Goal: Task Accomplishment & Management: Manage account settings

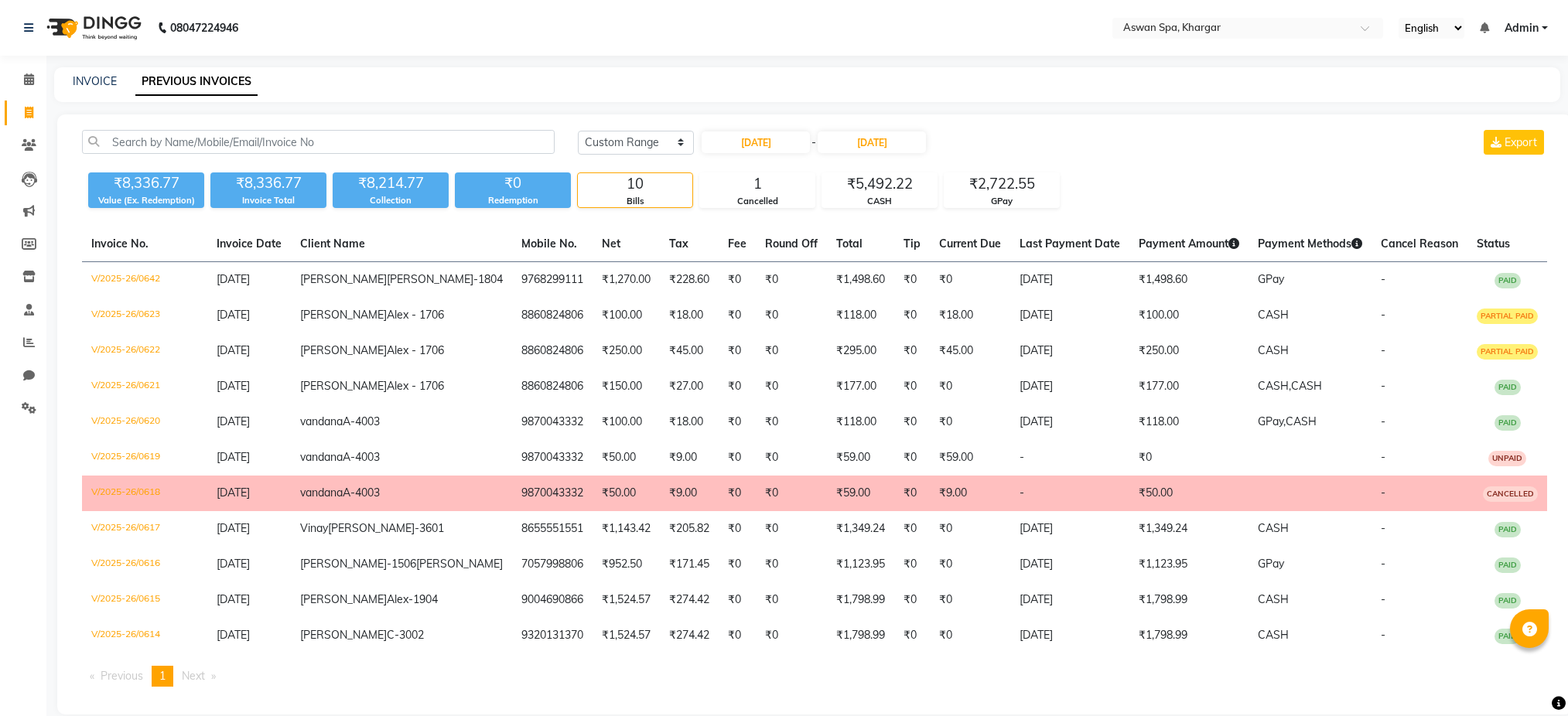
select select "range"
click at [1285, 10] on nav "08047224946 Select Location × Aswan Spa, Khargar English ENGLISH Español العربي…" at bounding box center [784, 28] width 1568 height 55
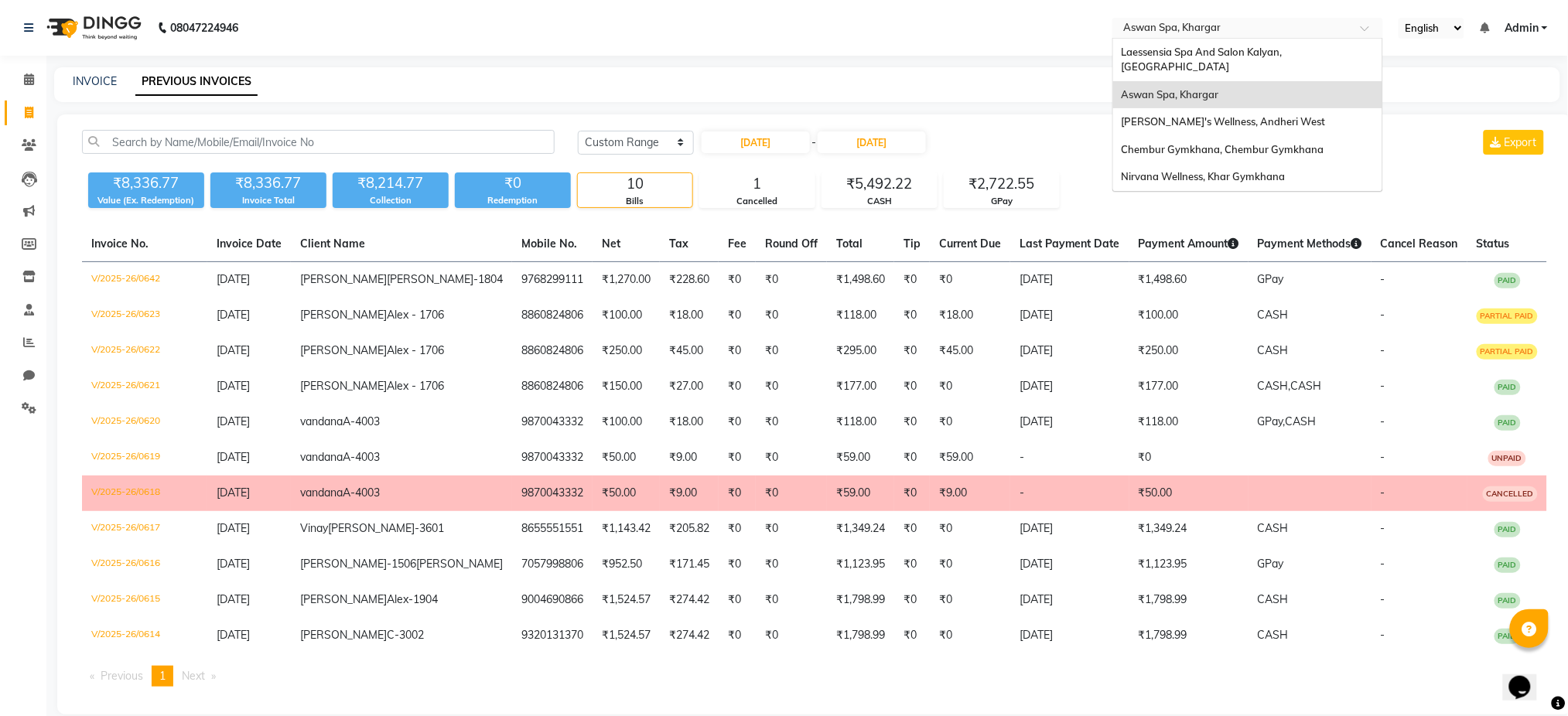
click at [1281, 22] on input "text" at bounding box center [1232, 30] width 224 height 16
click at [1240, 143] on span "Chembur Gymkhana, Chembur Gymkhana" at bounding box center [1222, 149] width 202 height 13
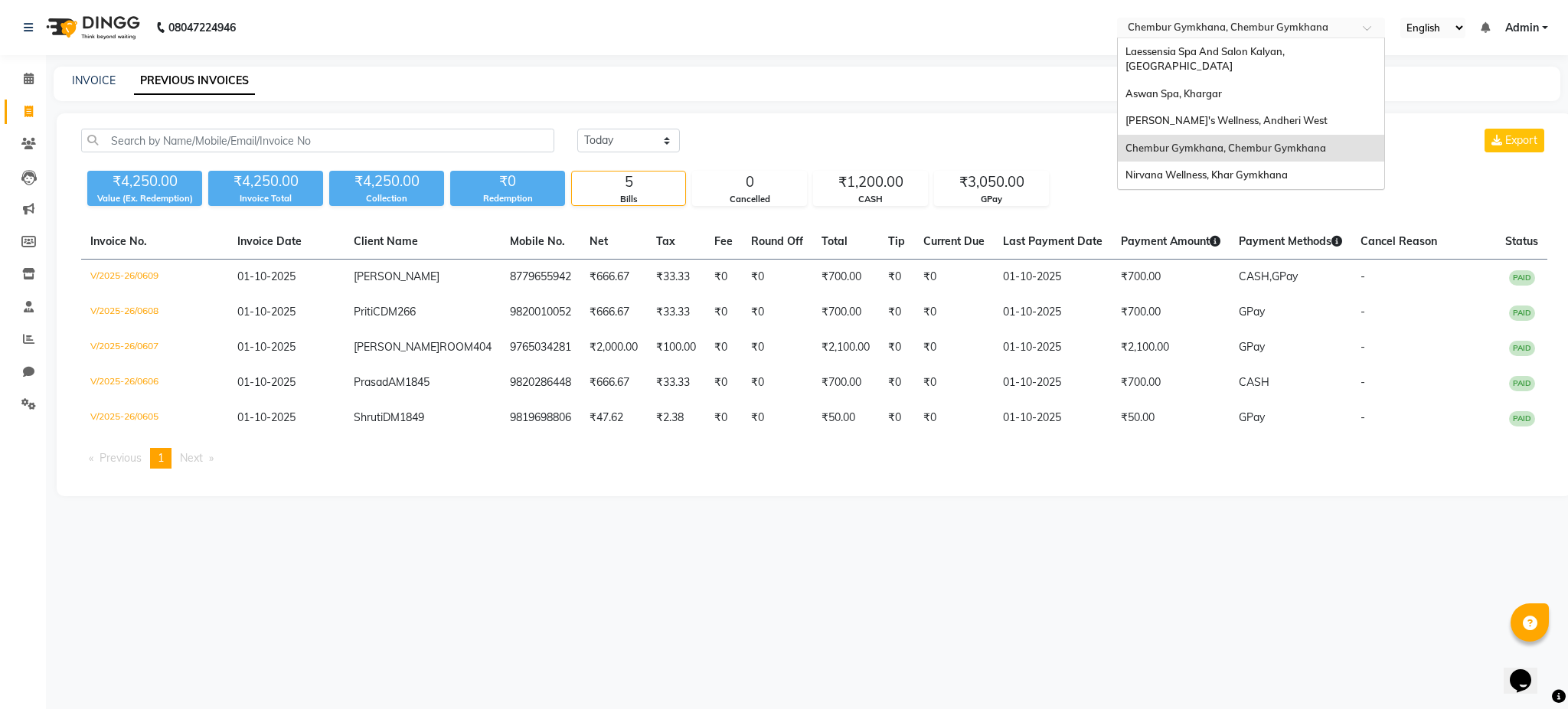
click at [1199, 26] on input "text" at bounding box center [1235, 29] width 222 height 16
click at [1246, 169] on span "Nirvana Wellness, Khar Gymkhana" at bounding box center [1207, 175] width 162 height 13
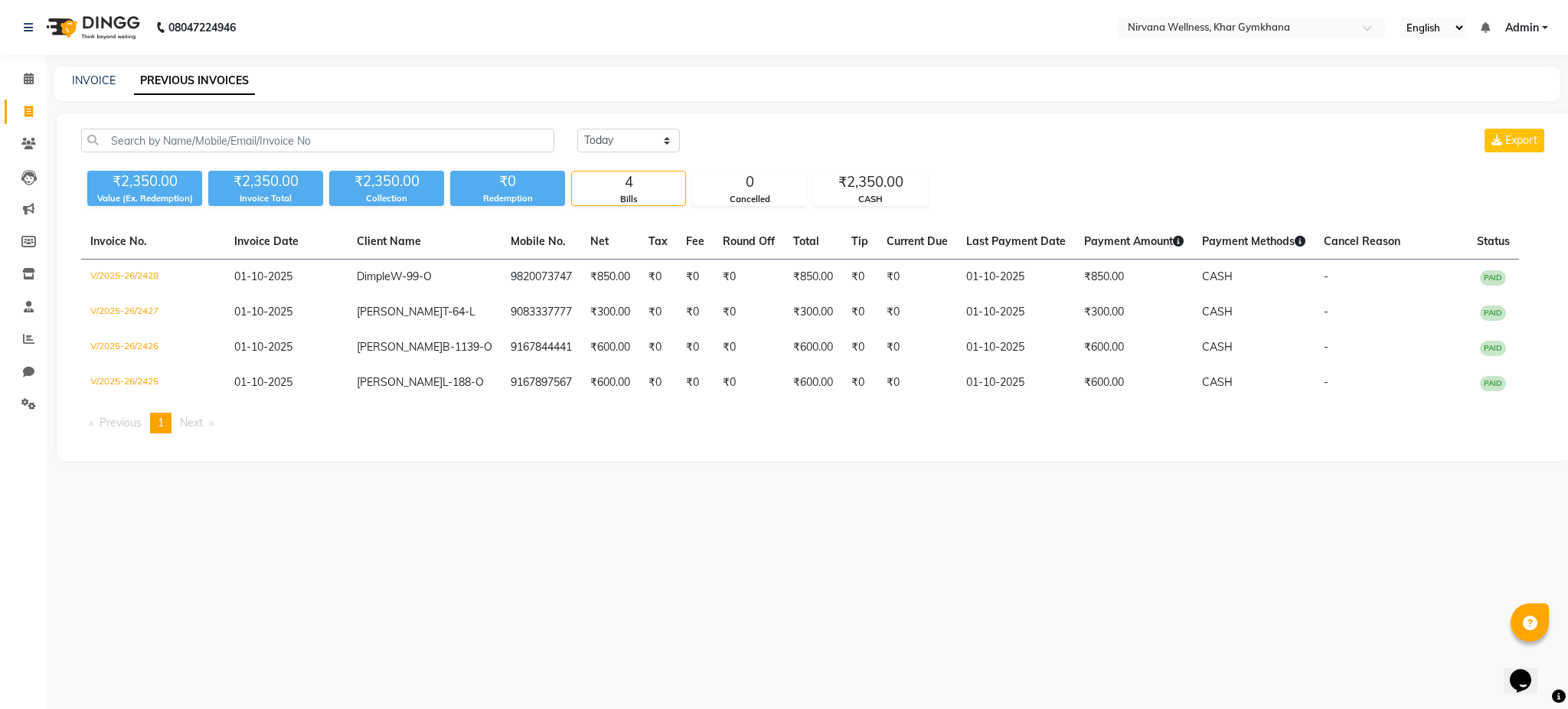
click at [1525, 24] on span "Admin" at bounding box center [1522, 27] width 34 height 16
click at [1465, 102] on link "Sign out" at bounding box center [1469, 105] width 141 height 23
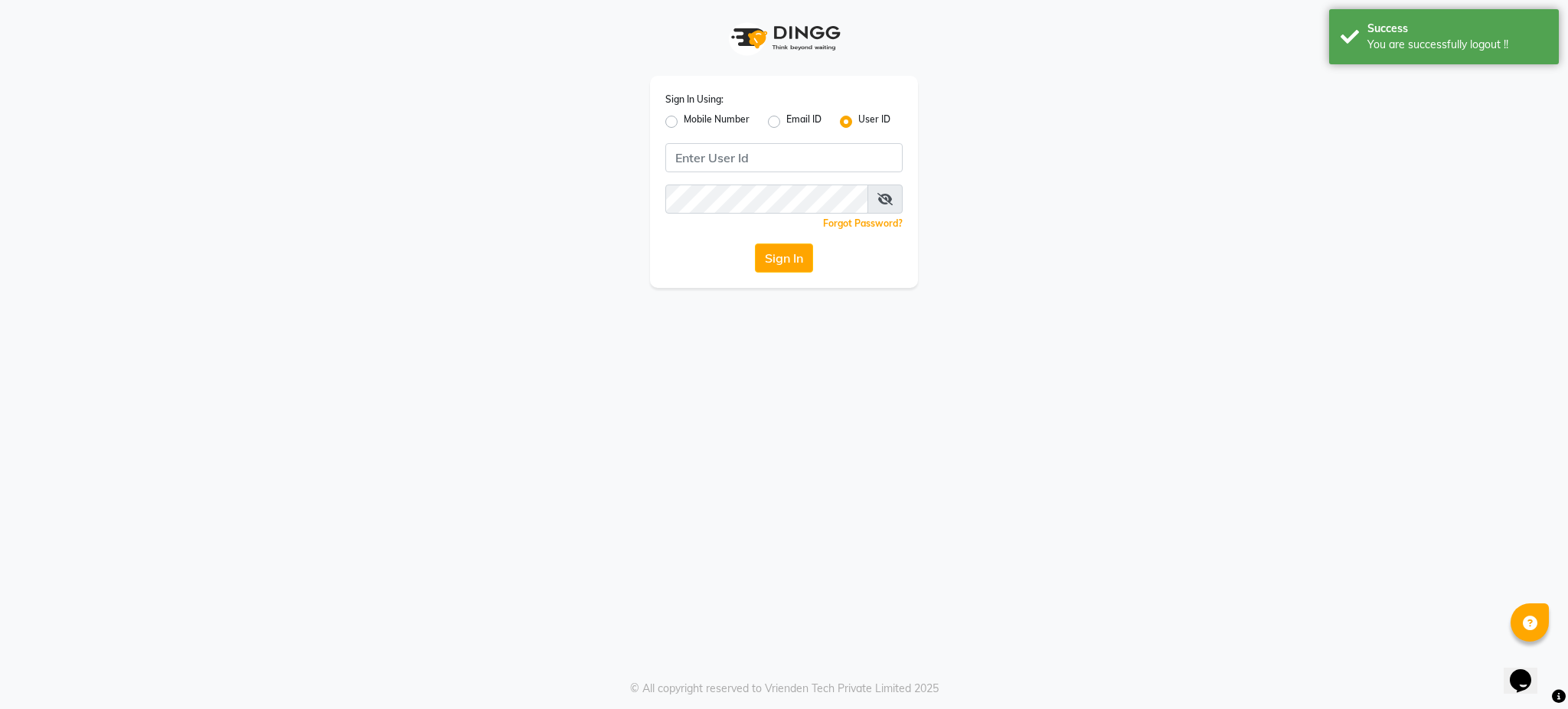
click at [683, 122] on label "Mobile Number" at bounding box center [716, 121] width 65 height 19
click at [683, 122] on input "Mobile Number" at bounding box center [688, 117] width 10 height 10
radio input "true"
click at [760, 158] on input "Username" at bounding box center [809, 158] width 186 height 29
click at [858, 121] on label "User ID" at bounding box center [874, 121] width 32 height 19
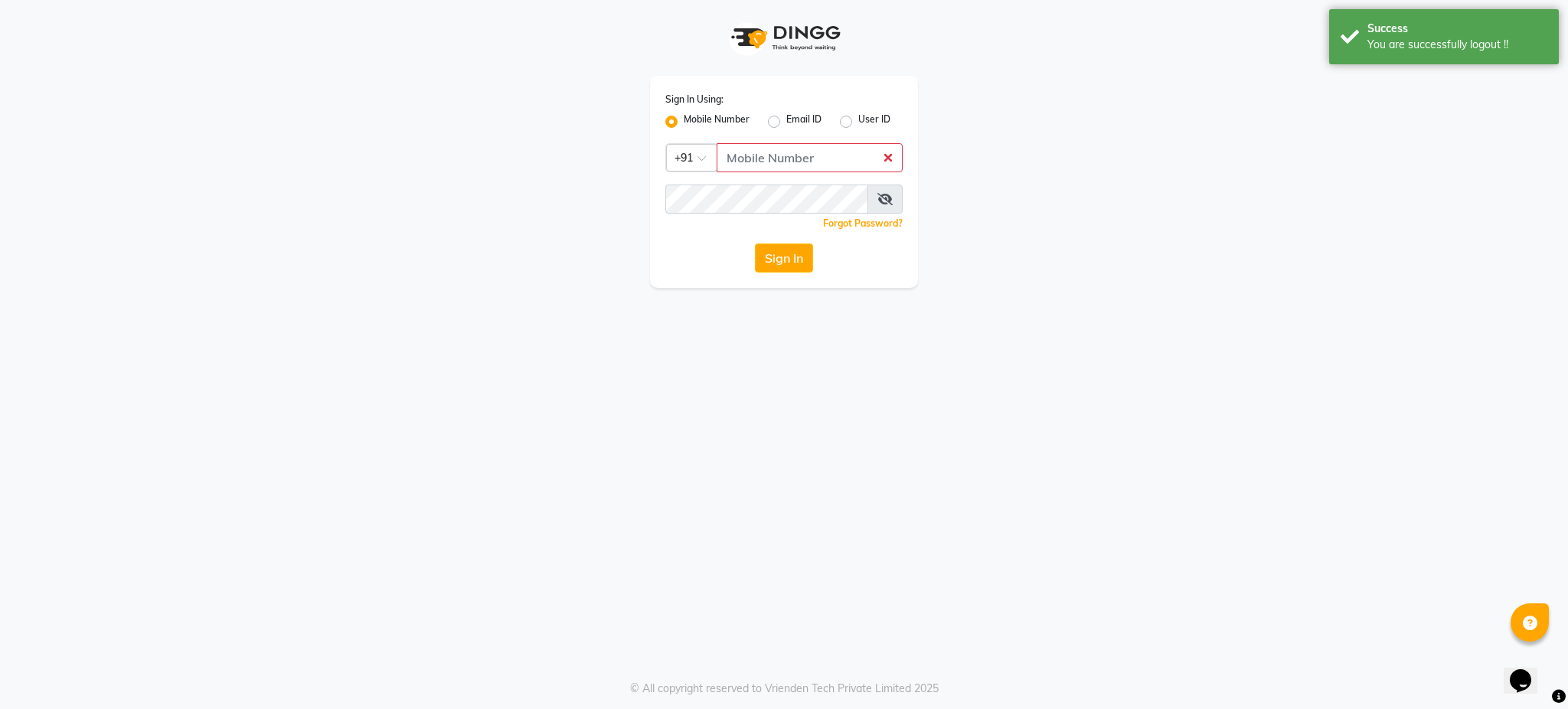
click at [858, 121] on input "User ID" at bounding box center [863, 117] width 10 height 10
radio input "true"
radio input "false"
click at [781, 148] on input "Username" at bounding box center [783, 158] width 237 height 29
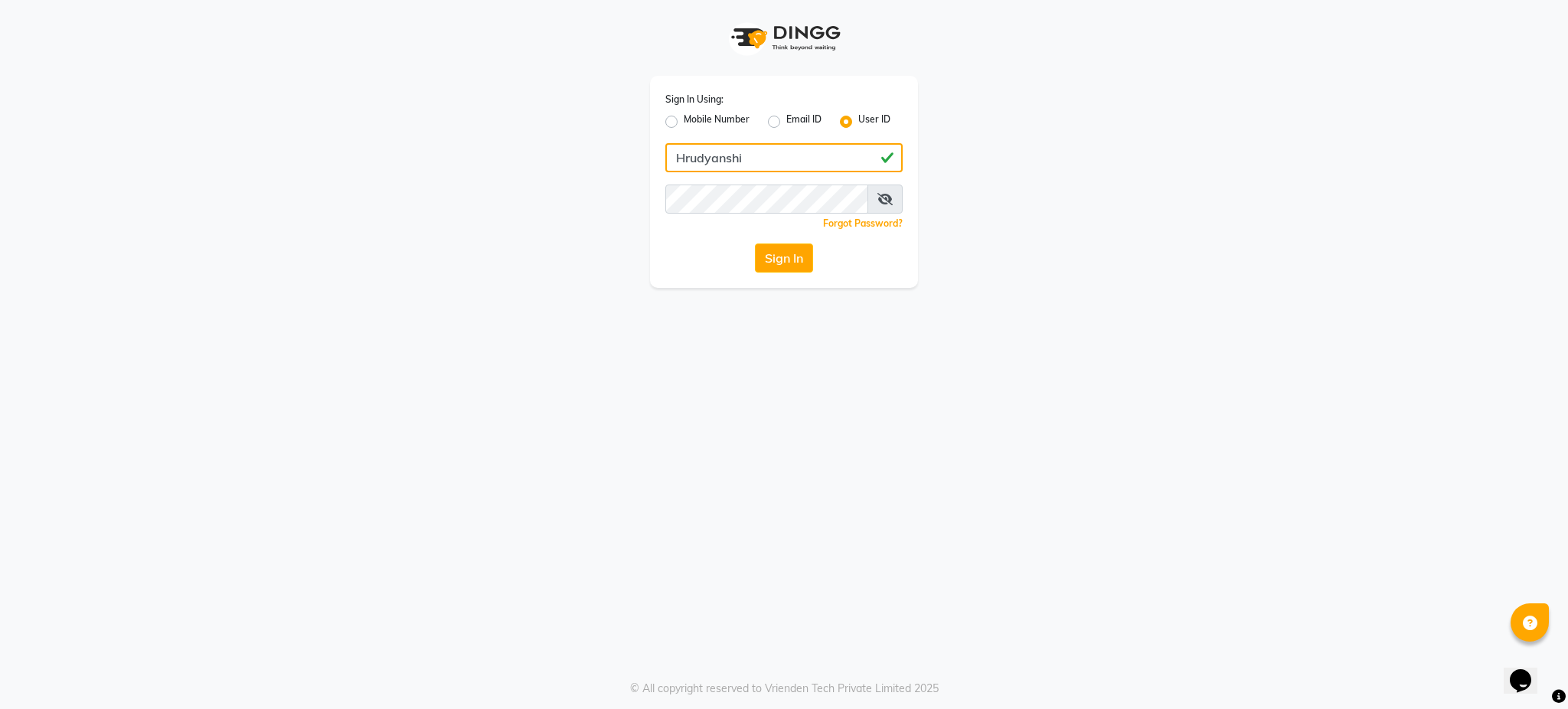
type input "Hrudyanshi"
click at [721, 389] on div "Sign In Using: Mobile Number Email ID User ID Hrudyanshi Remember me Forgot Pas…" at bounding box center [784, 354] width 1568 height 709
click at [778, 265] on button "Sign In" at bounding box center [784, 258] width 59 height 29
